Goal: Information Seeking & Learning: Learn about a topic

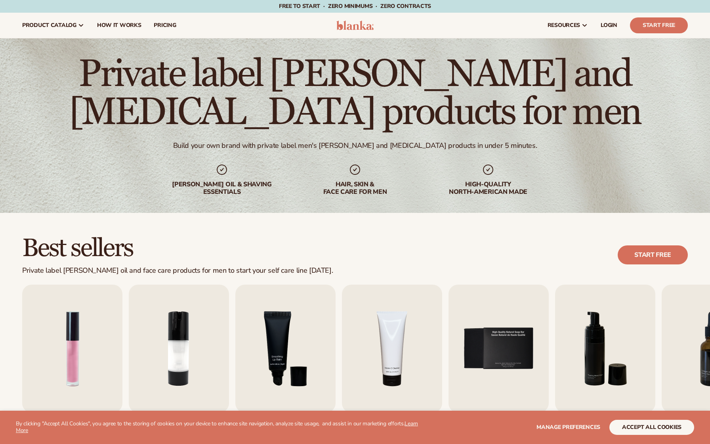
scroll to position [726, 0]
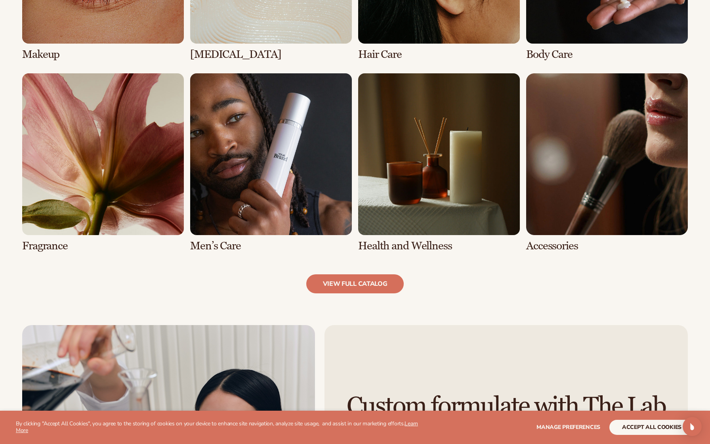
click at [418, 165] on link "7 / 8" at bounding box center [439, 162] width 162 height 179
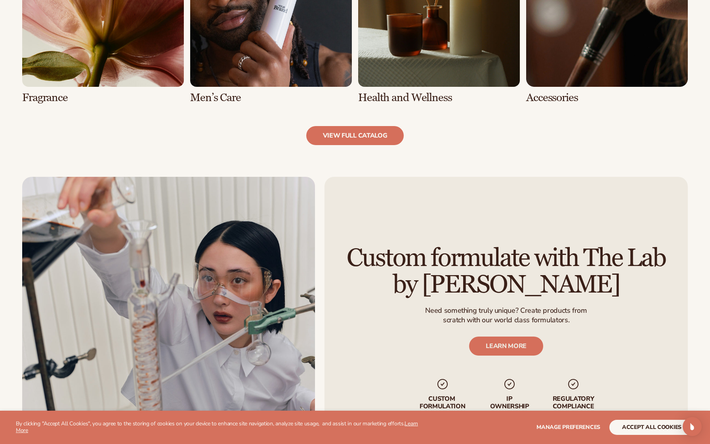
click at [466, 70] on link "7 / 8" at bounding box center [439, 14] width 162 height 179
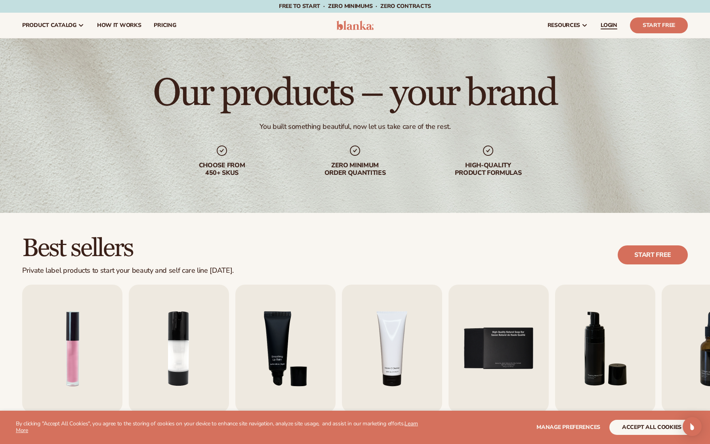
click at [612, 27] on span "LOGIN" at bounding box center [609, 25] width 17 height 6
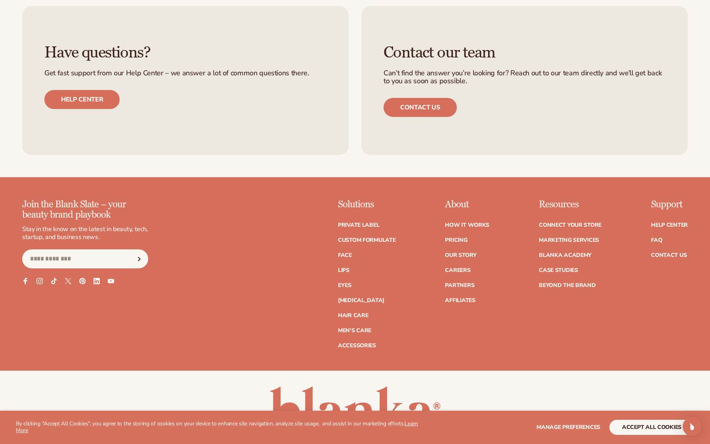
scroll to position [1730, 0]
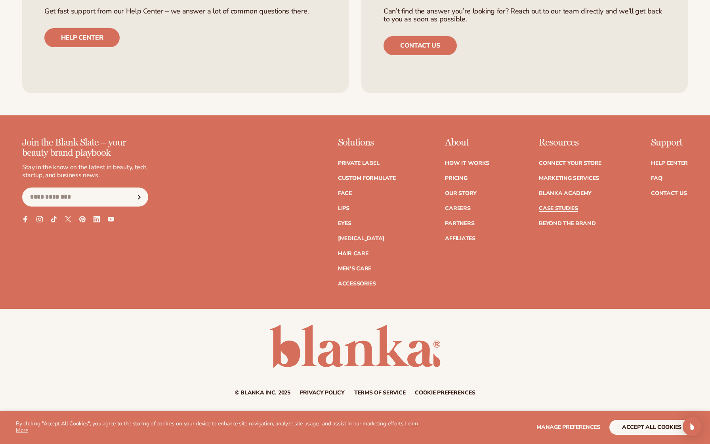
click at [557, 207] on link "Case Studies" at bounding box center [558, 209] width 39 height 6
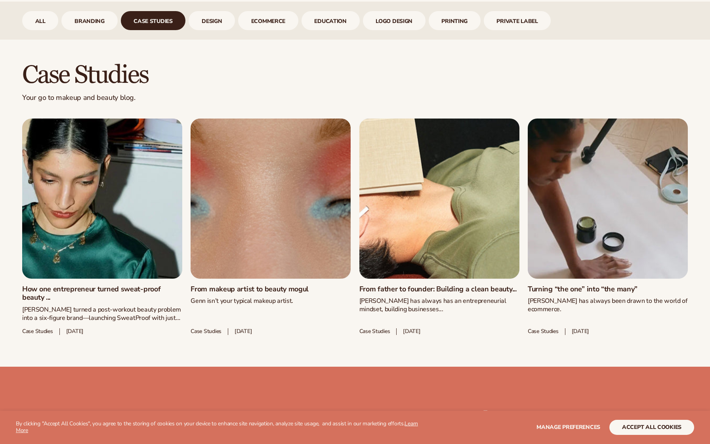
scroll to position [377, 0]
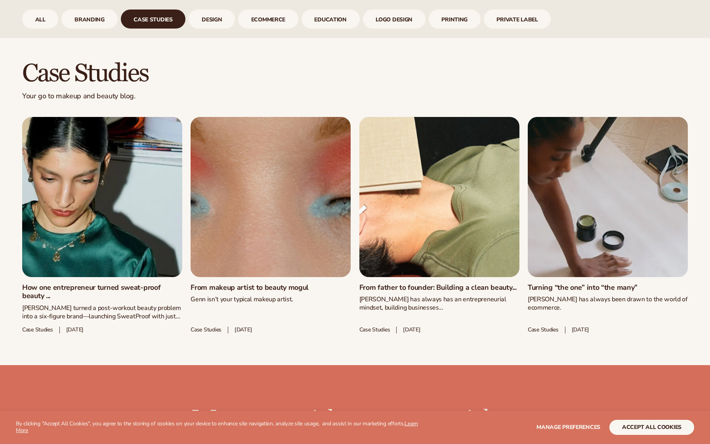
click at [454, 284] on link "From father to founder: Building a clean beauty..." at bounding box center [440, 287] width 160 height 9
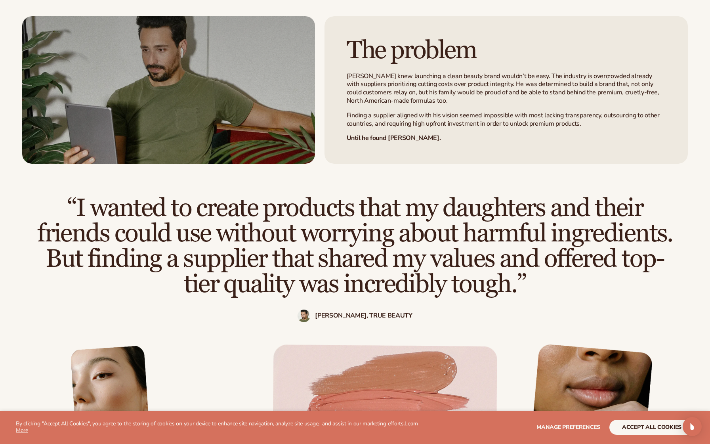
scroll to position [624, 0]
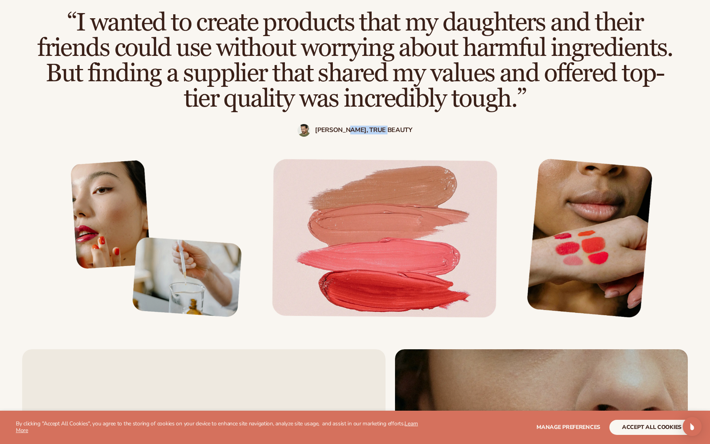
drag, startPoint x: 358, startPoint y: 130, endPoint x: 413, endPoint y: 130, distance: 54.7
click at [413, 130] on div "Michael, True Beauty" at bounding box center [355, 130] width 647 height 13
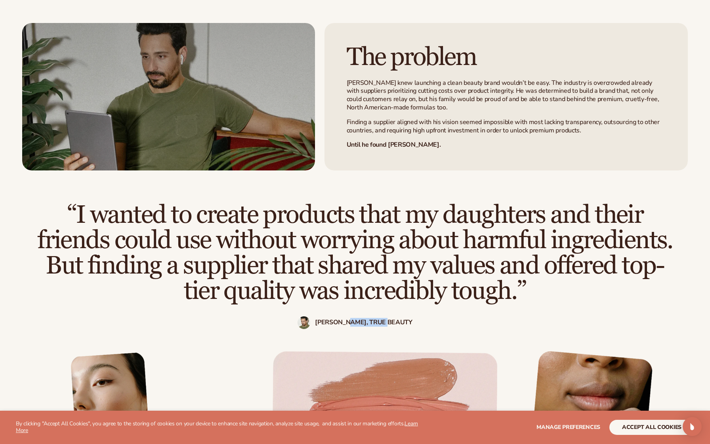
scroll to position [441, 0]
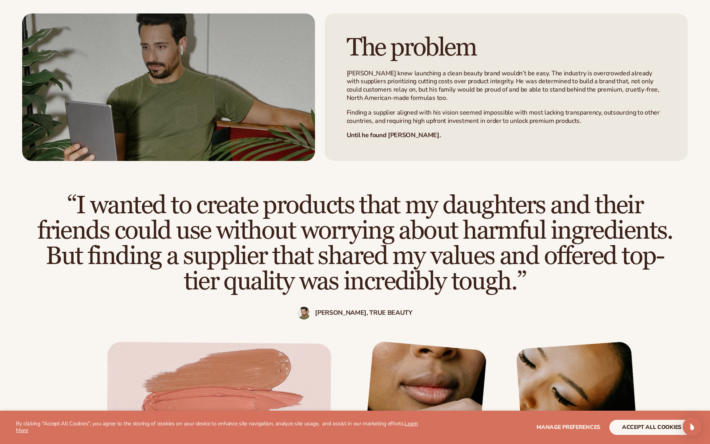
click at [386, 327] on div at bounding box center [355, 410] width 710 height 181
drag, startPoint x: 325, startPoint y: 314, endPoint x: 405, endPoint y: 314, distance: 79.7
click at [405, 314] on div "Michael, True Beauty" at bounding box center [355, 313] width 647 height 13
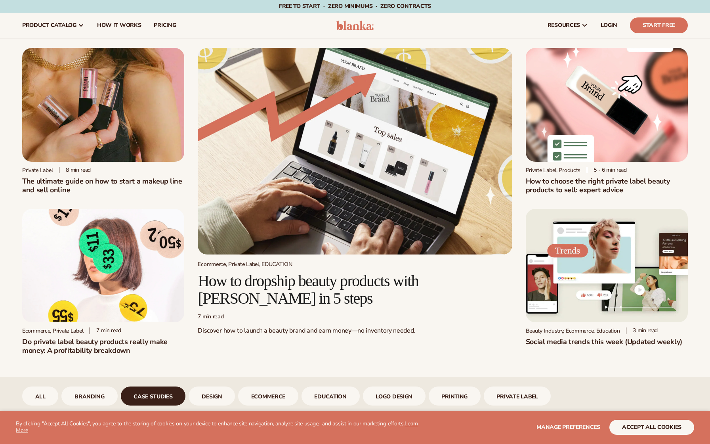
scroll to position [377, 0]
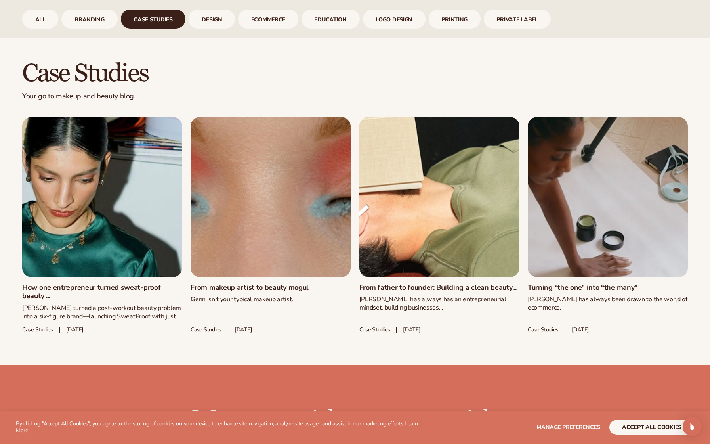
click at [129, 283] on link "How one entrepreneur turned sweat-proof beauty ..." at bounding box center [102, 291] width 160 height 17
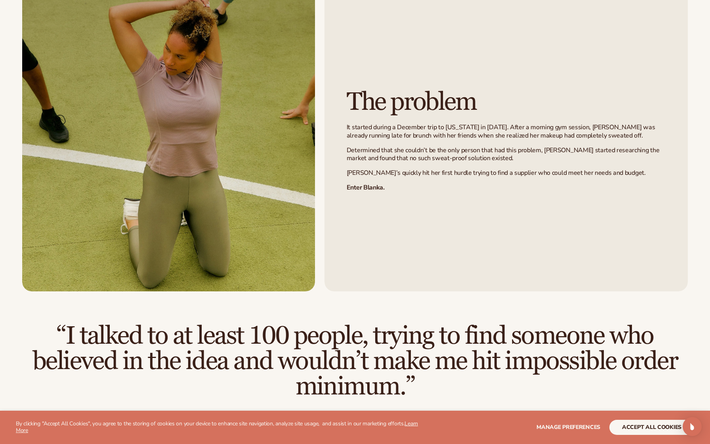
scroll to position [542, 0]
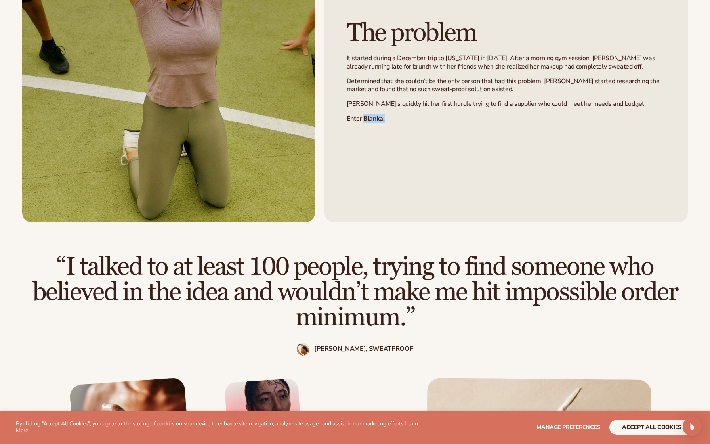
drag, startPoint x: 364, startPoint y: 110, endPoint x: 385, endPoint y: 113, distance: 21.2
click at [385, 115] on p "Enter Blanka." at bounding box center [506, 119] width 319 height 8
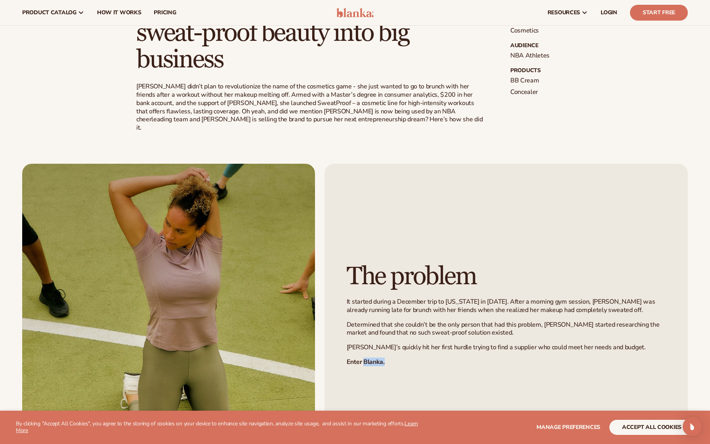
scroll to position [229, 0]
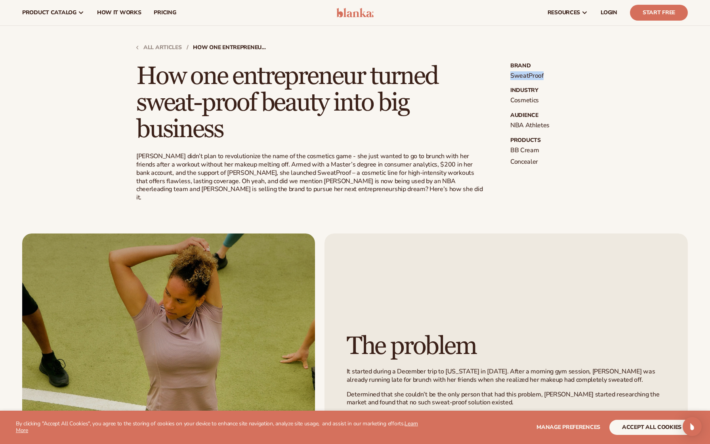
drag, startPoint x: 510, startPoint y: 71, endPoint x: 557, endPoint y: 79, distance: 47.4
click at [557, 79] on div "How one entrepreneur turned sweat-proof beauty into big business [PERSON_NAME] …" at bounding box center [355, 132] width 438 height 139
copy p "SweatProof"
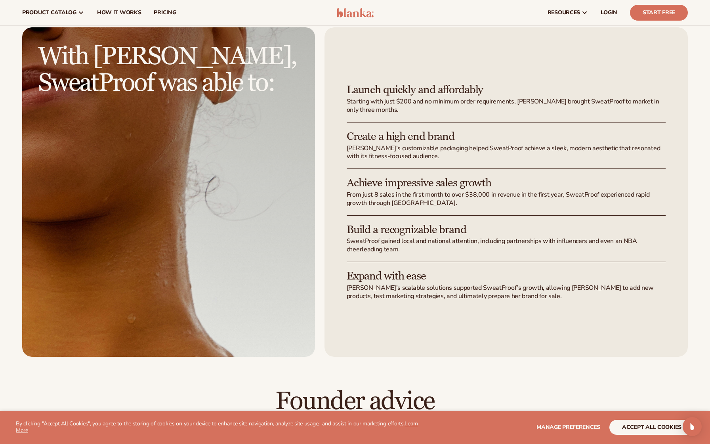
scroll to position [1302, 0]
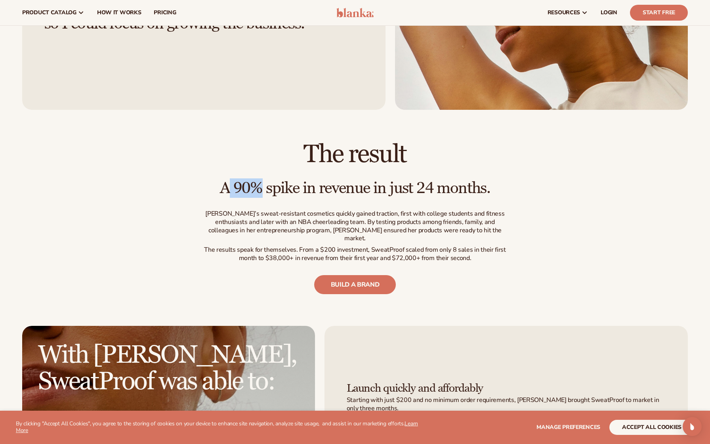
drag, startPoint x: 232, startPoint y: 177, endPoint x: 260, endPoint y: 180, distance: 27.9
click at [260, 180] on h3 "A 90% spike in revenue in just 24 months." at bounding box center [355, 188] width 309 height 17
click at [269, 246] on p "The results speak for themselves. From a $200 investment, SweatProof scaled fro…" at bounding box center [355, 254] width 309 height 17
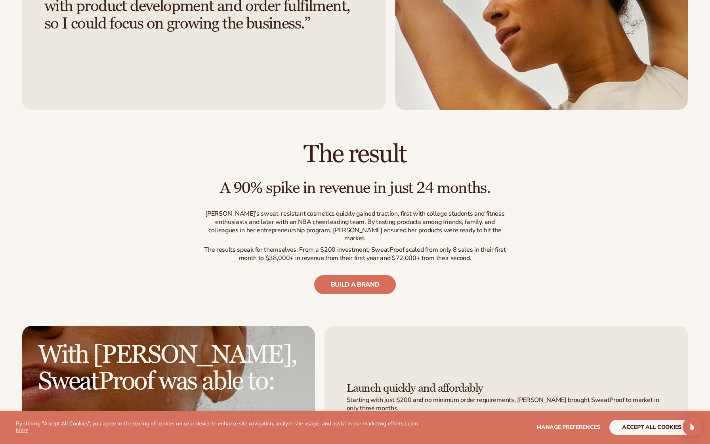
scroll to position [1314, 0]
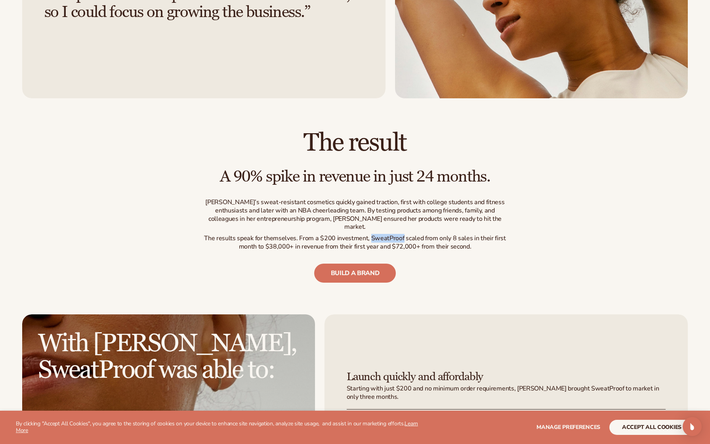
drag, startPoint x: 371, startPoint y: 220, endPoint x: 403, endPoint y: 220, distance: 31.7
click at [403, 234] on p "The results speak for themselves. From a $200 investment, SweatProof scaled fro…" at bounding box center [355, 242] width 309 height 17
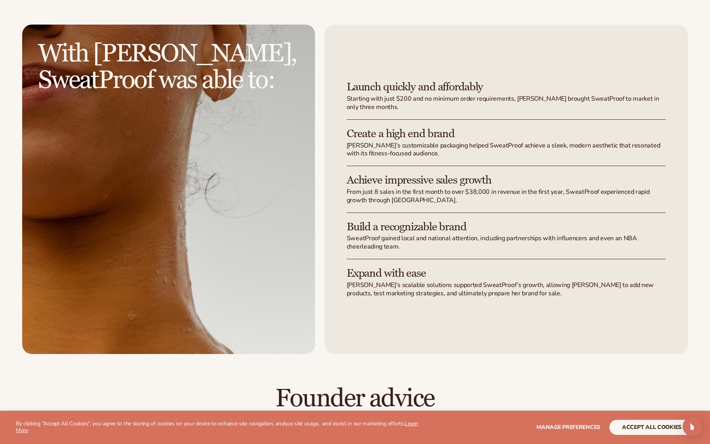
scroll to position [1717, 0]
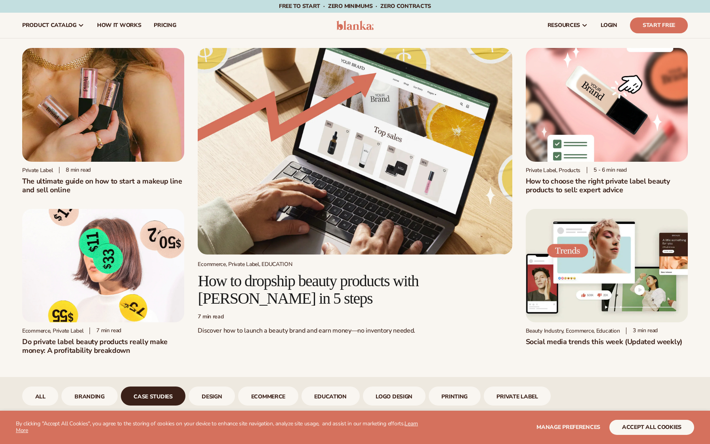
scroll to position [377, 0]
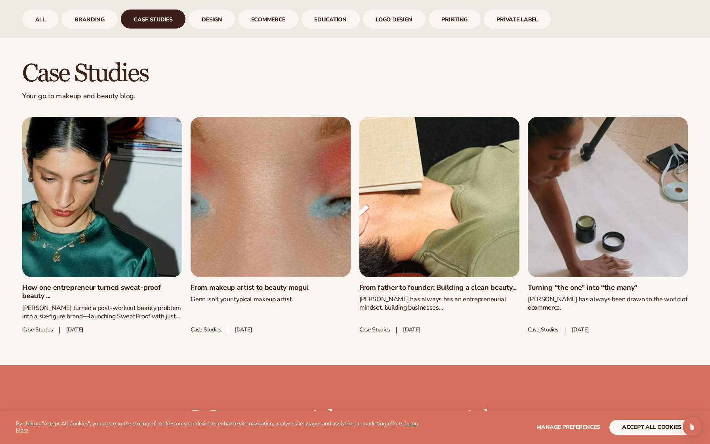
click at [629, 283] on link "Turning “the one” into “the many”" at bounding box center [608, 287] width 160 height 9
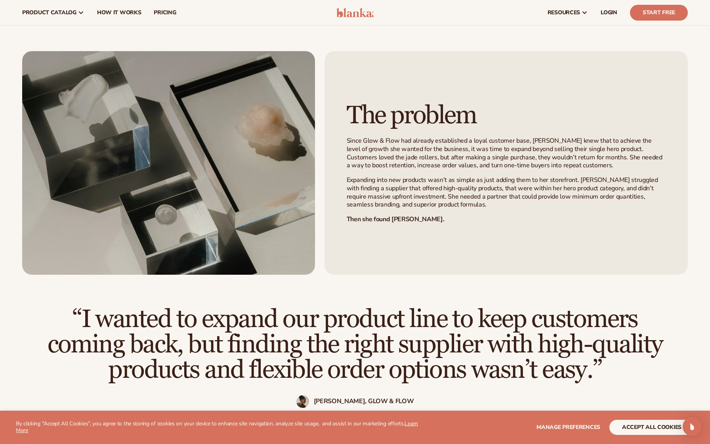
scroll to position [376, 0]
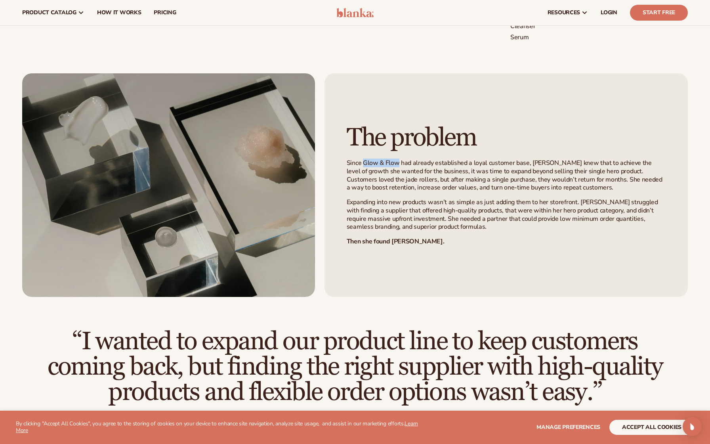
drag, startPoint x: 364, startPoint y: 161, endPoint x: 398, endPoint y: 161, distance: 34.9
click at [398, 161] on p "Since Glow & Flow had already established a loyal customer base, [PERSON_NAME] …" at bounding box center [506, 175] width 319 height 33
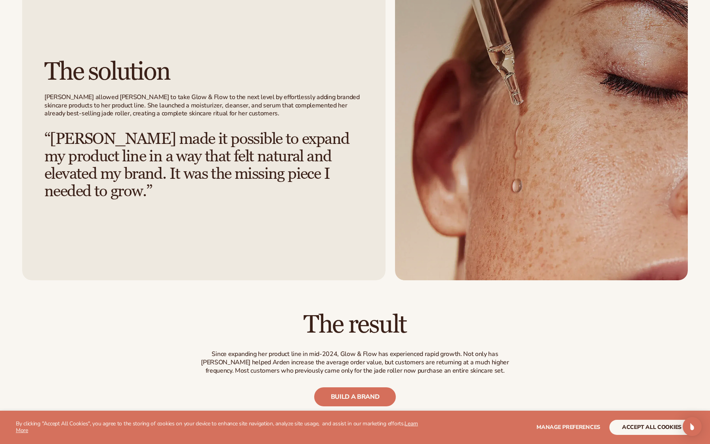
scroll to position [1133, 0]
